Goal: Find specific page/section: Find specific page/section

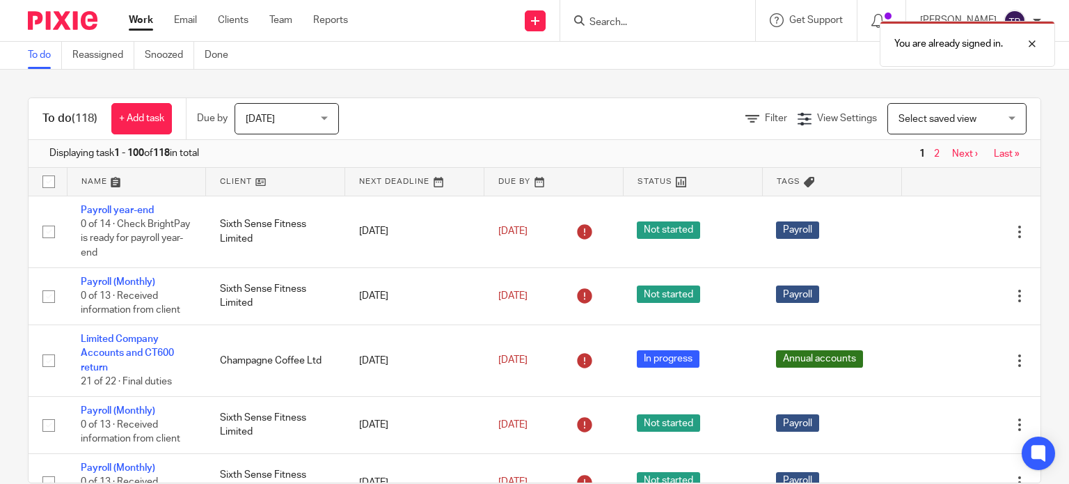
click at [641, 22] on div "You are already signed in." at bounding box center [795, 40] width 521 height 53
click at [1039, 47] on div at bounding box center [1022, 44] width 38 height 17
click at [653, 25] on input "Search" at bounding box center [650, 23] width 125 height 13
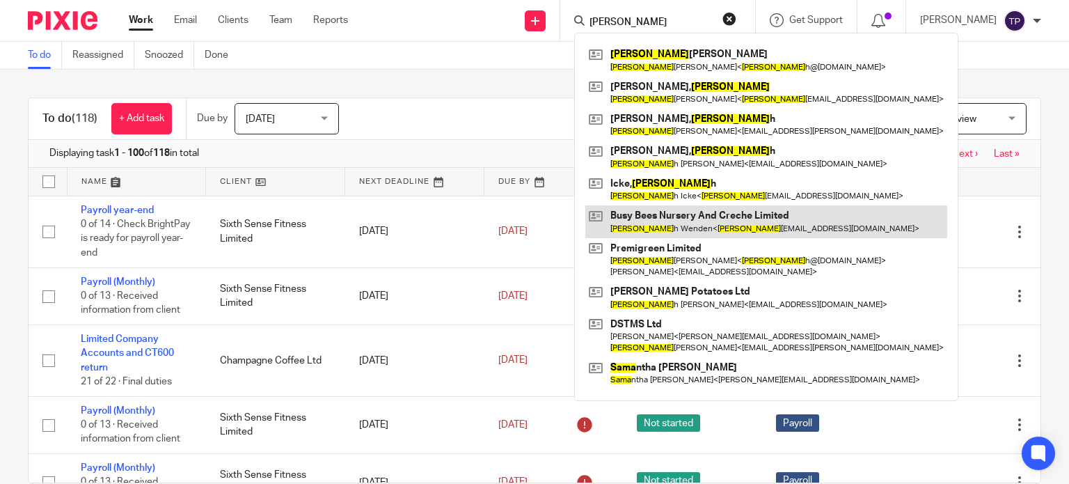
type input "[PERSON_NAME]"
click at [723, 219] on link at bounding box center [766, 221] width 362 height 32
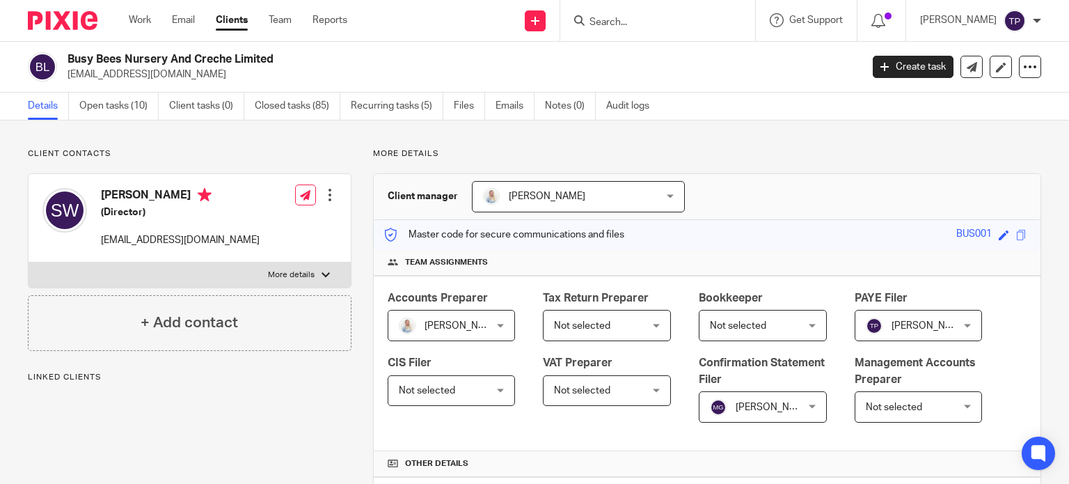
click at [290, 281] on label "More details" at bounding box center [190, 274] width 322 height 25
click at [29, 262] on input "More details" at bounding box center [28, 262] width 1 height 1
checkbox input "true"
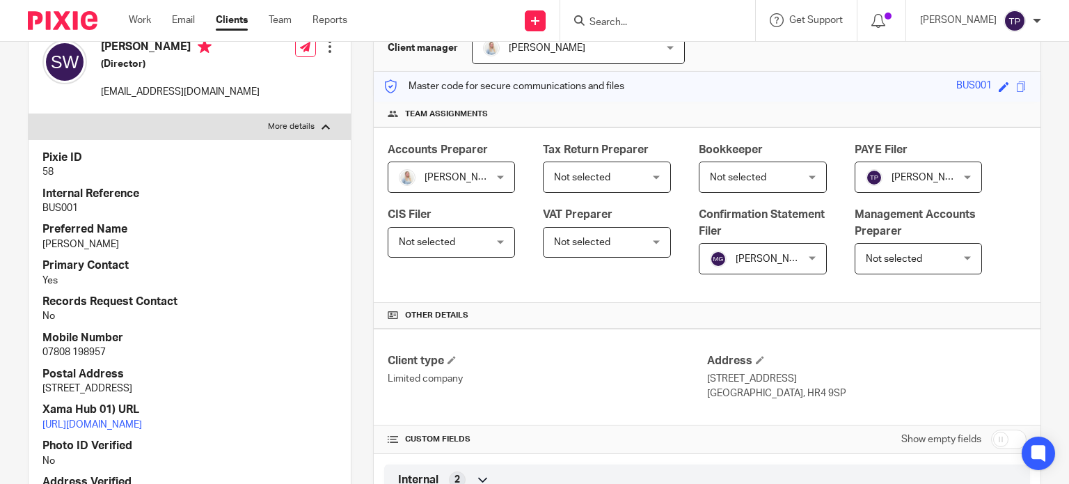
scroll to position [209, 0]
